Goal: Task Accomplishment & Management: Manage account settings

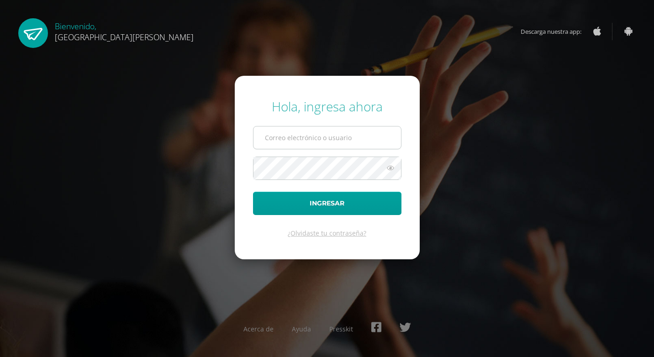
click at [269, 135] on input "text" at bounding box center [328, 138] width 148 height 22
type input "2024019"
click at [253, 192] on button "Ingresar" at bounding box center [327, 203] width 149 height 23
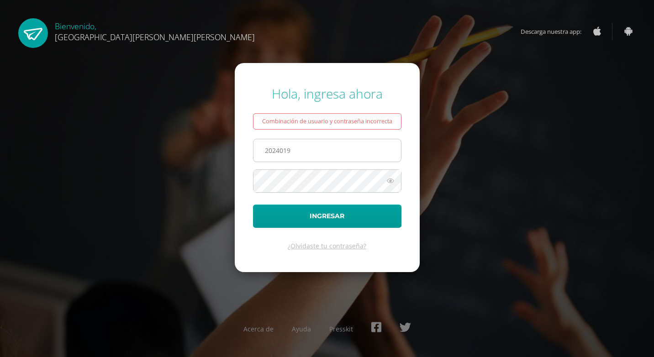
click at [308, 154] on input "2024019" at bounding box center [328, 150] width 148 height 22
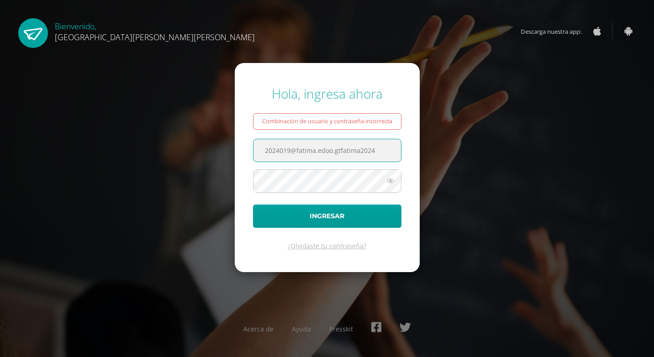
type input "2024019@fatima.edoo.gtfatima2024"
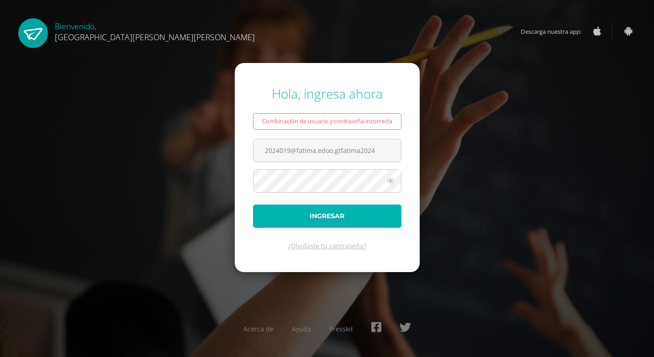
click at [354, 211] on button "Ingresar" at bounding box center [327, 216] width 149 height 23
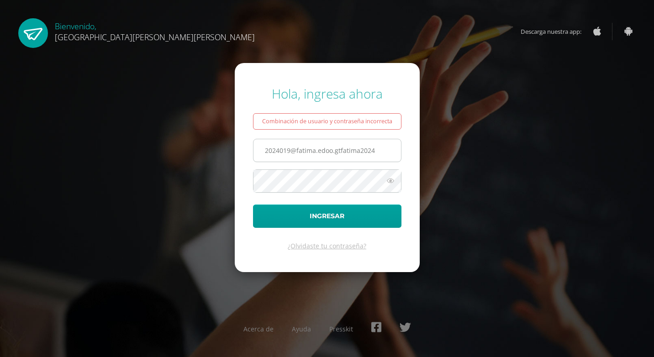
click at [336, 153] on input "2024019@fatima.edoo.gtfatima2024" at bounding box center [328, 150] width 148 height 22
drag, startPoint x: 260, startPoint y: 149, endPoint x: 385, endPoint y: 160, distance: 124.7
click at [385, 160] on input "[EMAIL_ADDRESS][PERSON_NAME][DOMAIN_NAME] fatima2024" at bounding box center [328, 150] width 148 height 22
type input "[EMAIL_ADDRESS][PERSON_NAME][DOMAIN_NAME] fatima2024"
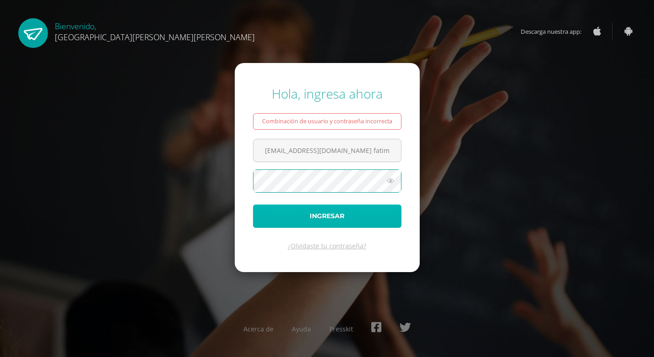
click at [369, 212] on button "Ingresar" at bounding box center [327, 216] width 149 height 23
click at [383, 218] on button "Ingresar" at bounding box center [327, 216] width 149 height 23
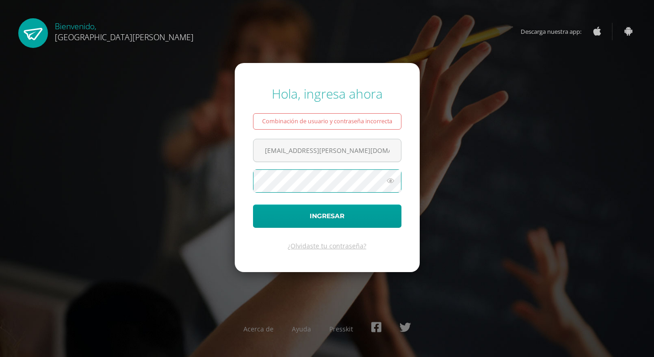
click at [253, 205] on button "Ingresar" at bounding box center [327, 216] width 149 height 23
drag, startPoint x: 379, startPoint y: 150, endPoint x: 340, endPoint y: 153, distance: 38.9
click at [340, 153] on input "2024019@fatima.edoo.gt fatima2024" at bounding box center [328, 150] width 148 height 22
type input "2024019@fatima.edoo.gt"
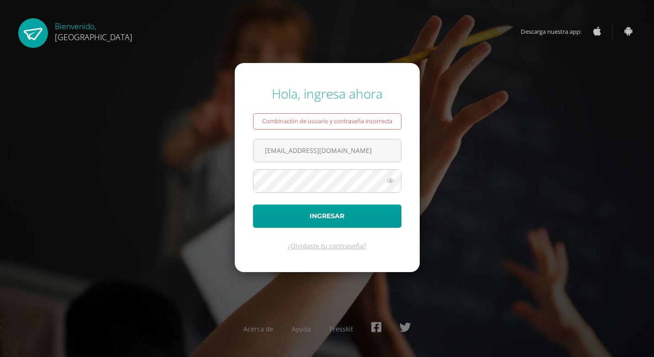
click at [387, 183] on icon at bounding box center [391, 180] width 12 height 11
click at [347, 211] on button "Ingresar" at bounding box center [327, 216] width 149 height 23
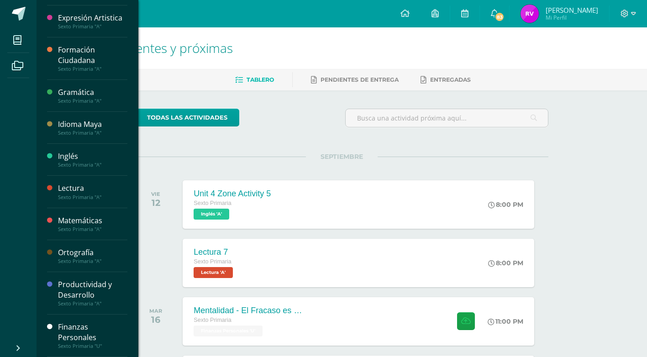
scroll to position [208, 0]
click at [71, 331] on div "Finanzas Personales" at bounding box center [92, 332] width 69 height 21
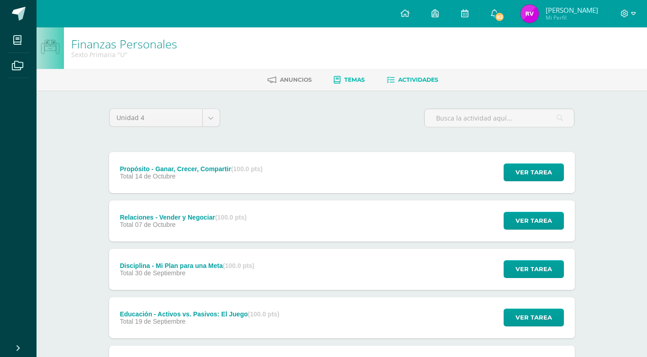
click at [350, 83] on span "Temas" at bounding box center [355, 79] width 21 height 7
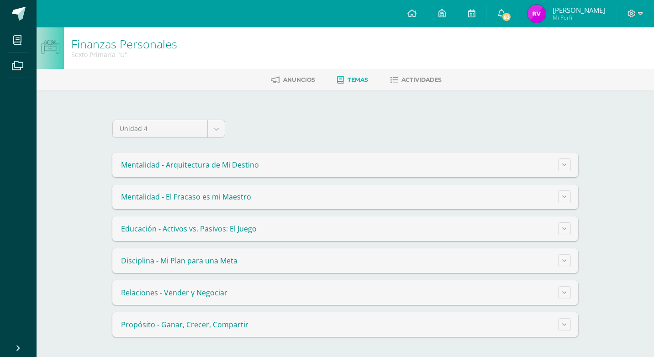
drag, startPoint x: 654, startPoint y: 79, endPoint x: 640, endPoint y: 137, distance: 59.2
click at [640, 137] on div "Finanzas Personales Sexto Primaria "U" Anuncios Temas Actividades Unidad 4 Unid…" at bounding box center [346, 191] width 618 height 328
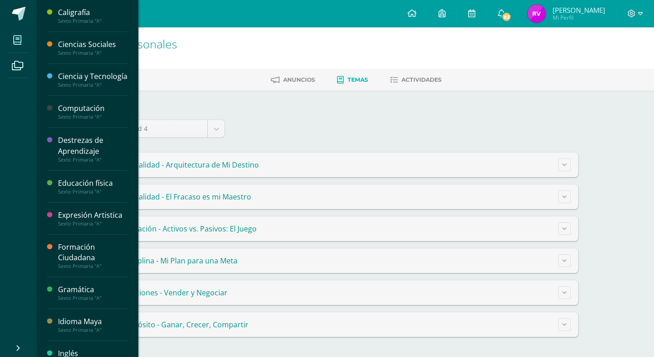
click at [12, 43] on span at bounding box center [17, 40] width 21 height 21
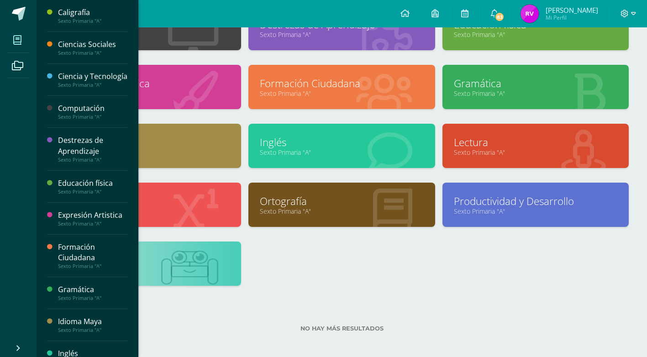
scroll to position [144, 0]
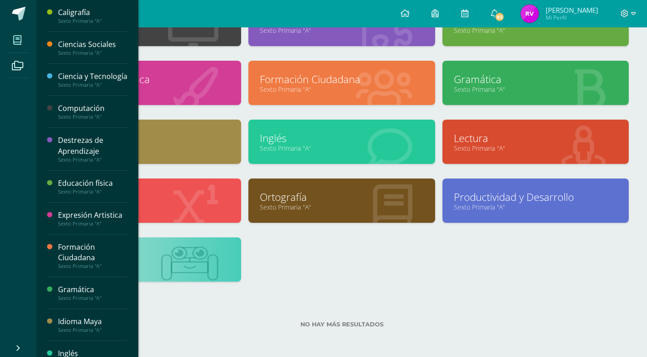
click at [203, 254] on link at bounding box center [148, 256] width 164 height 14
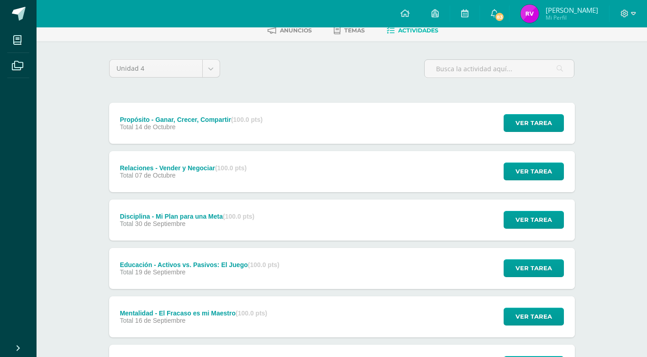
scroll to position [139, 0]
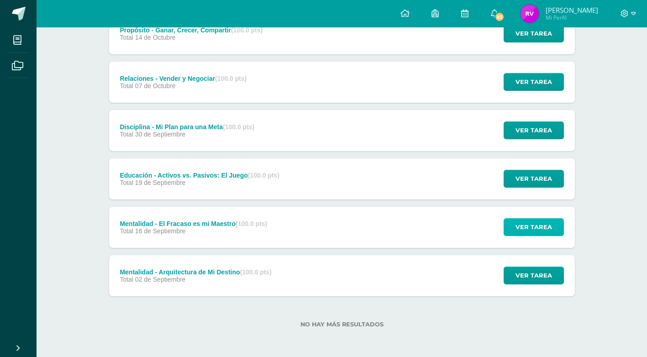
click at [518, 225] on span "Ver tarea" at bounding box center [534, 227] width 37 height 17
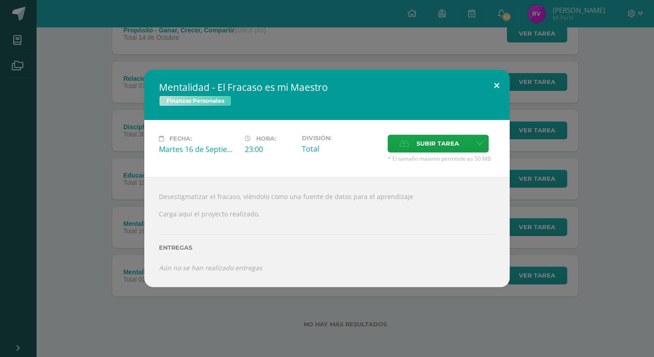
click at [493, 83] on button at bounding box center [497, 85] width 26 height 31
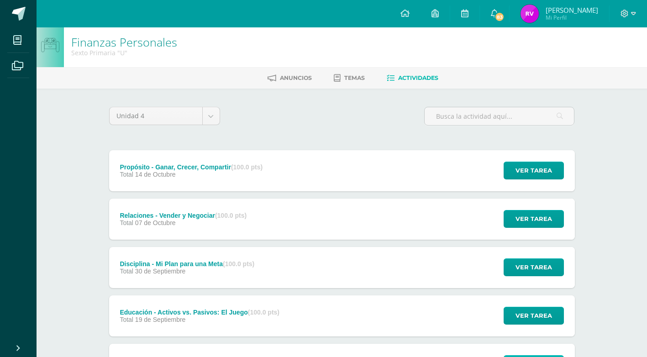
scroll to position [0, 0]
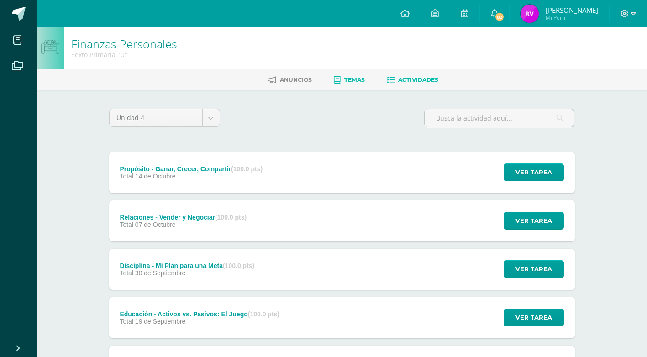
click at [345, 76] on link "Temas" at bounding box center [349, 80] width 31 height 15
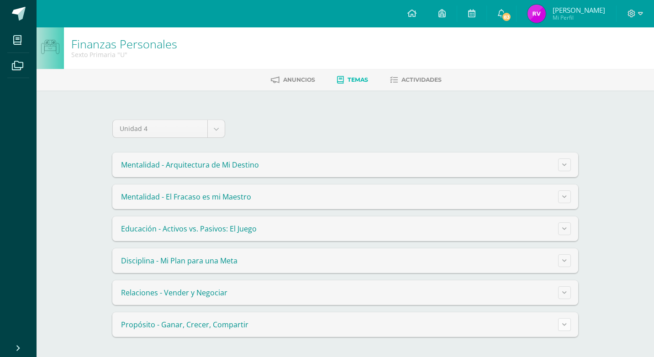
click at [566, 325] on icon at bounding box center [564, 324] width 5 height 5
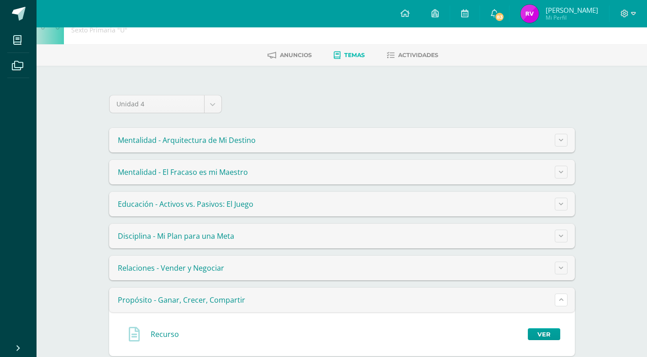
scroll to position [42, 0]
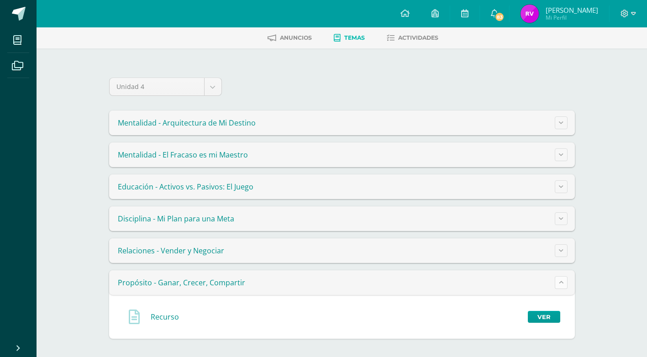
click at [564, 286] on button at bounding box center [561, 282] width 13 height 13
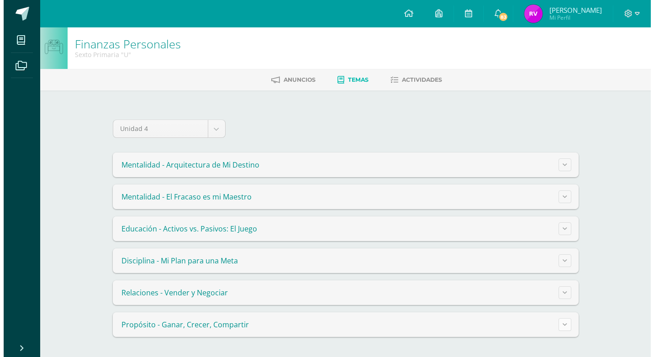
scroll to position [0, 0]
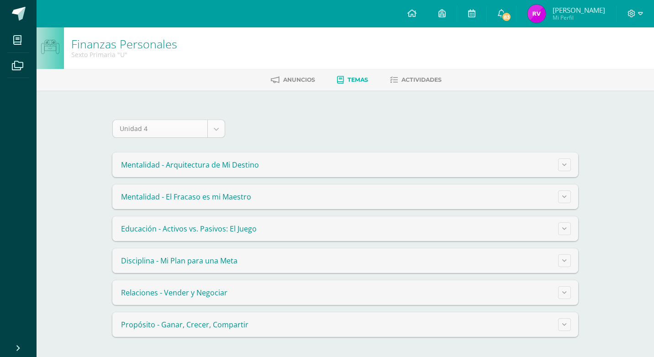
click at [215, 132] on body "Mis cursos Archivos Cerrar panel Caligrafía Sexto Primaria "A" Ciencias Sociale…" at bounding box center [327, 177] width 654 height 355
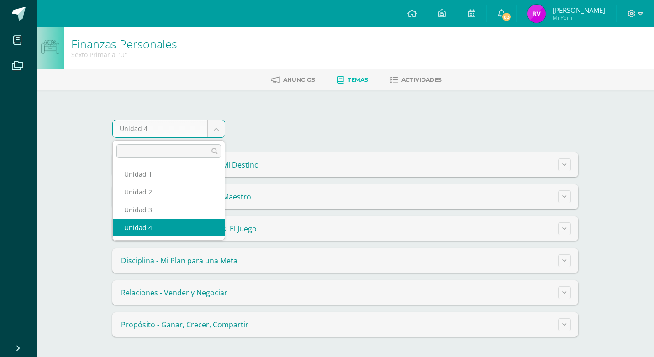
click at [315, 117] on body "Mis cursos Archivos Cerrar panel Caligrafía Sexto Primaria "A" Ciencias Sociale…" at bounding box center [327, 177] width 654 height 355
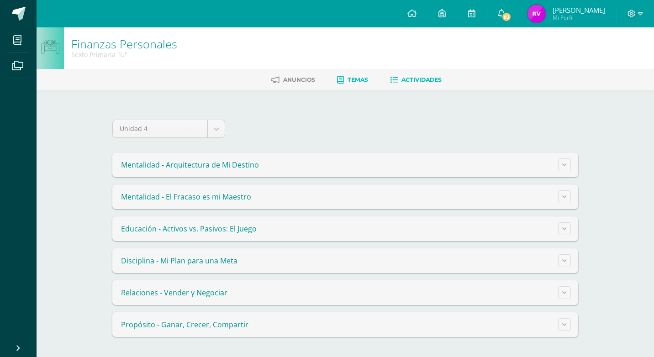
click at [439, 79] on span "Actividades" at bounding box center [422, 79] width 40 height 7
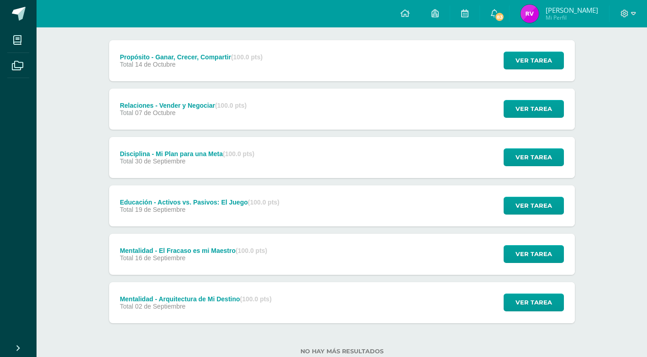
scroll to position [93, 0]
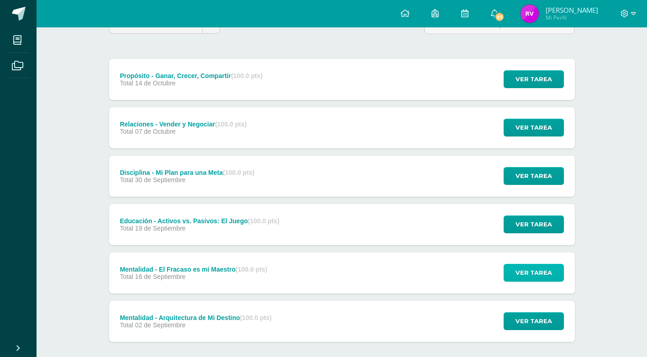
click at [547, 268] on span "Ver tarea" at bounding box center [534, 273] width 37 height 17
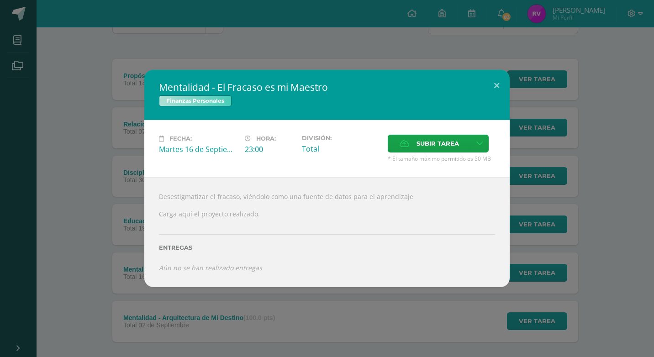
click at [328, 242] on div "Entregas" at bounding box center [327, 244] width 336 height 37
click at [175, 246] on label "Entregas" at bounding box center [327, 247] width 336 height 7
click at [499, 85] on button at bounding box center [497, 85] width 26 height 31
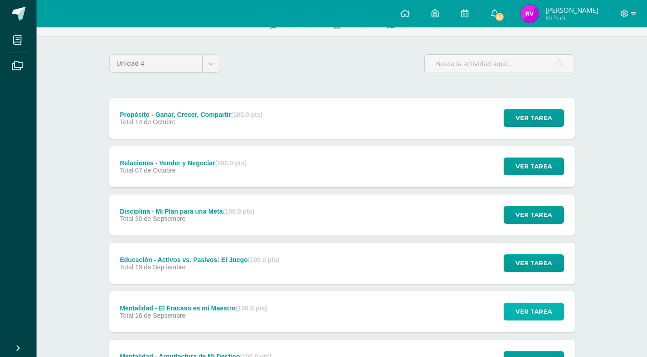
scroll to position [0, 0]
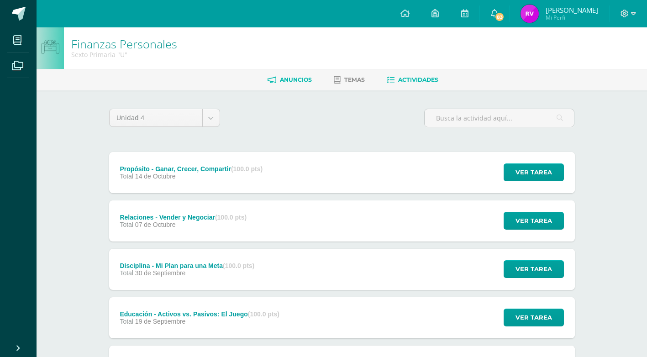
click at [303, 79] on span "Anuncios" at bounding box center [296, 79] width 32 height 7
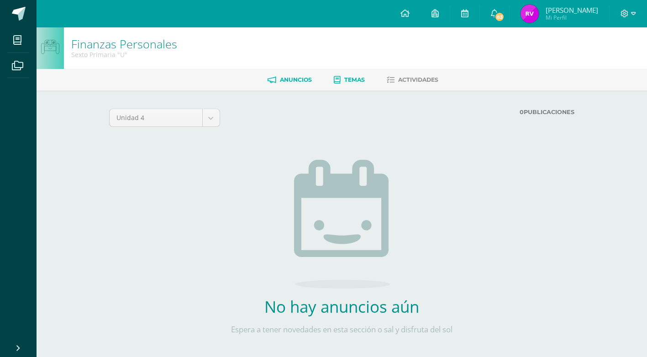
click at [346, 79] on span "Temas" at bounding box center [355, 79] width 21 height 7
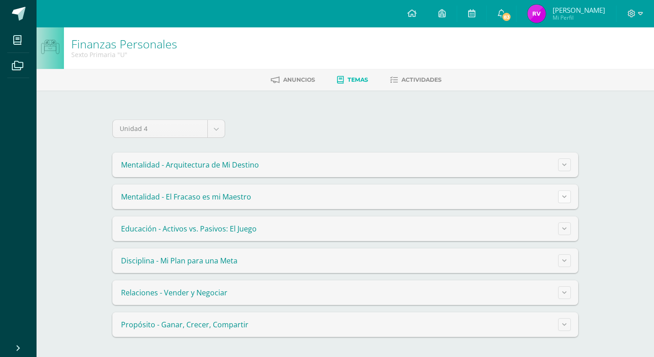
click at [561, 200] on button at bounding box center [564, 197] width 13 height 13
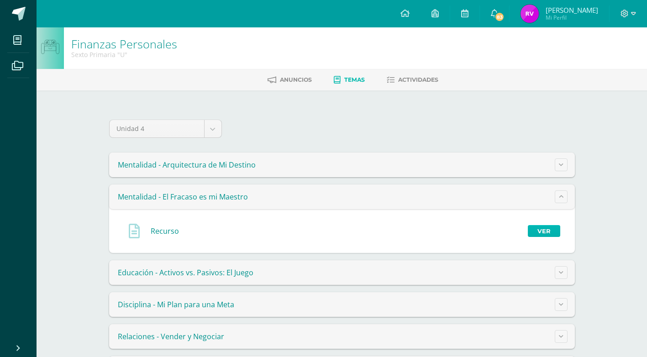
click at [550, 231] on link "Ver" at bounding box center [544, 231] width 32 height 12
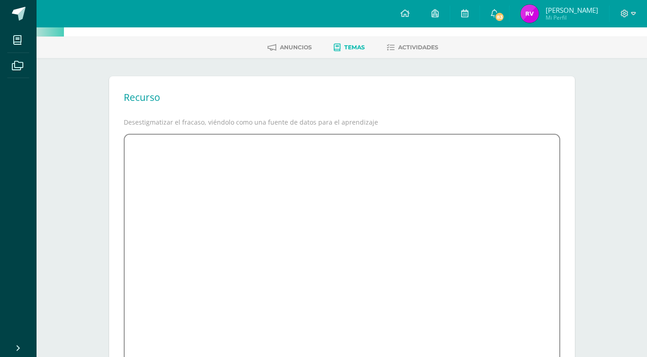
scroll to position [78, 0]
